Goal: Task Accomplishment & Management: Use online tool/utility

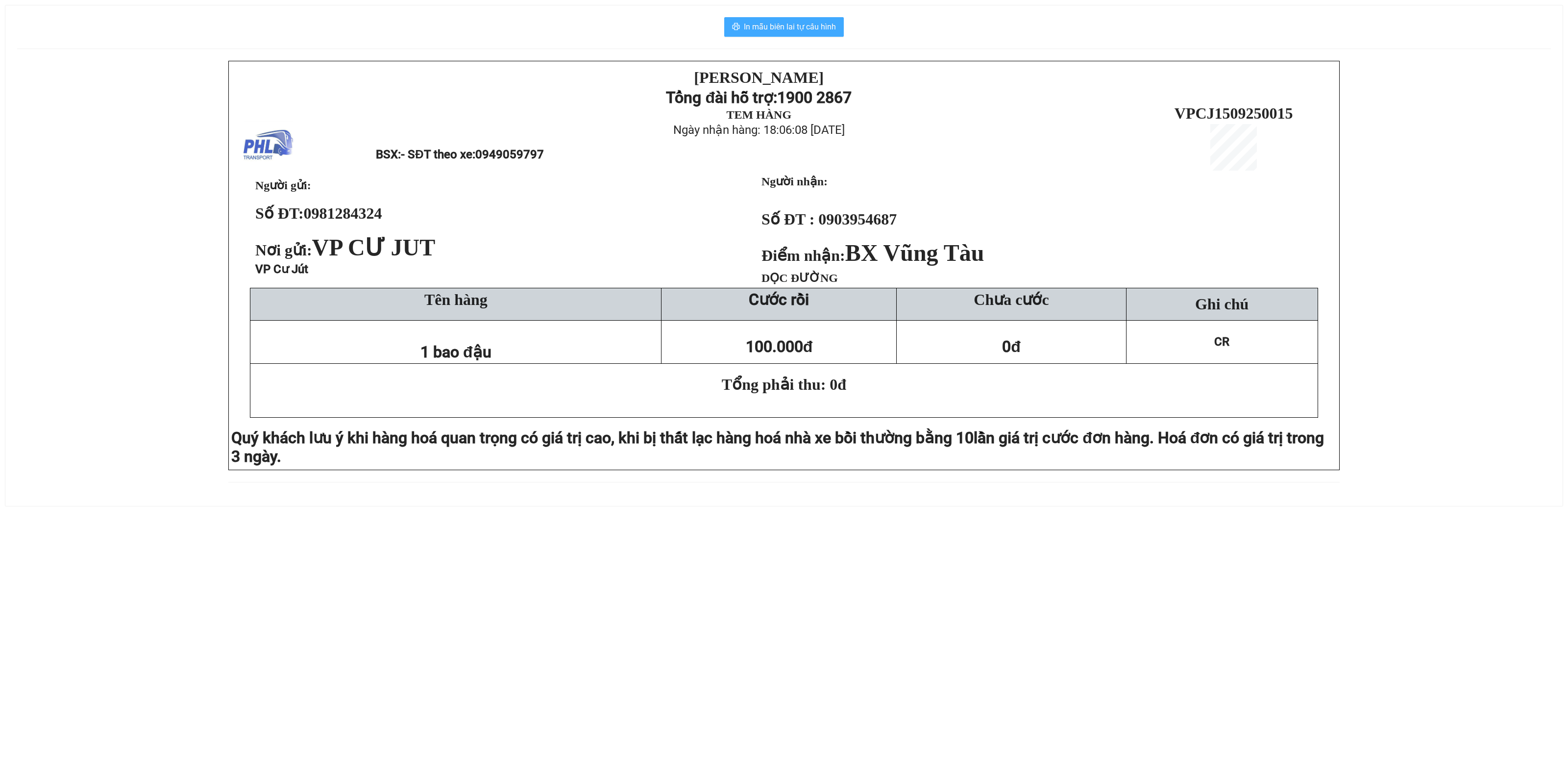
click at [761, 29] on span "In mẫu biên lai tự cấu hình" at bounding box center [789, 27] width 92 height 12
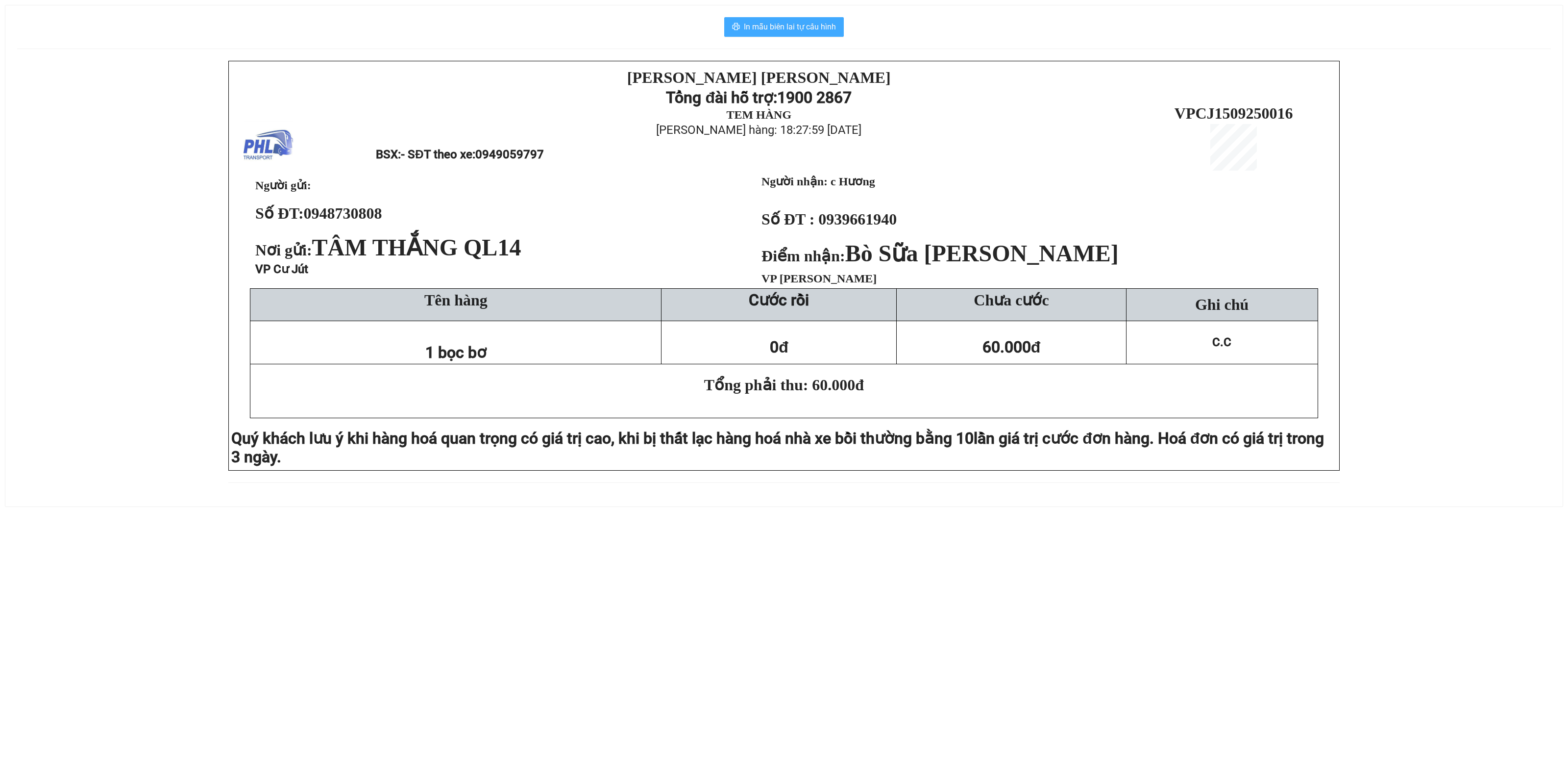
click at [747, 30] on span "In mẫu biên lai tự cấu hình" at bounding box center [789, 27] width 92 height 12
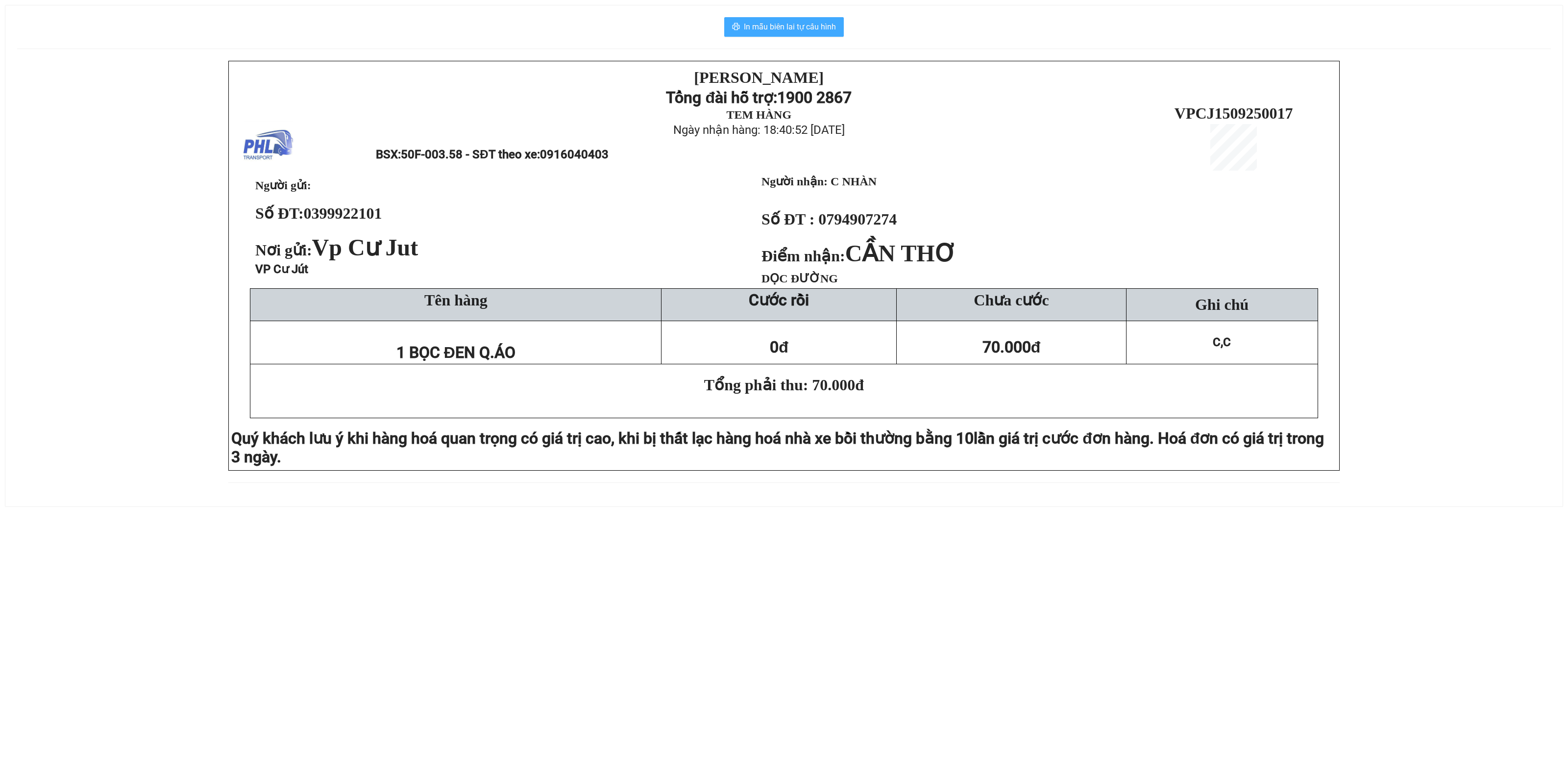
click at [755, 29] on span "In mẫu biên lai tự cấu hình" at bounding box center [789, 27] width 92 height 12
click at [747, 32] on span "In mẫu biên lai tự cấu hình" at bounding box center [789, 27] width 92 height 12
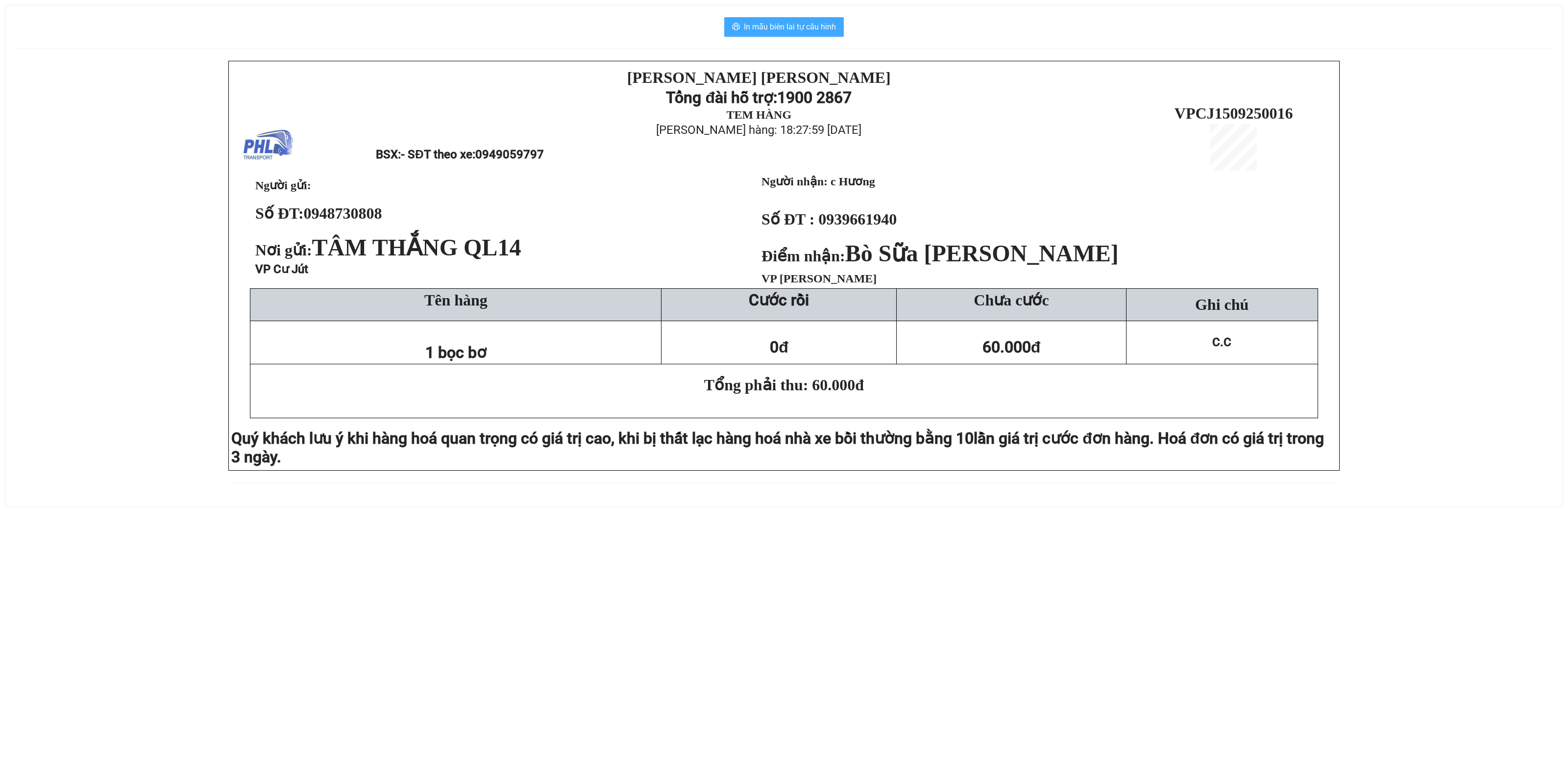
click at [779, 29] on span "In mẫu biên lai tự cấu hình" at bounding box center [789, 27] width 92 height 12
